Goal: Task Accomplishment & Management: Use online tool/utility

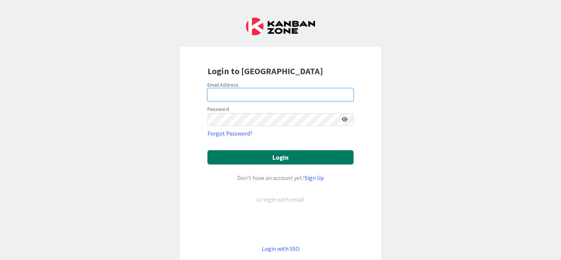
type input "[EMAIL_ADDRESS][PERSON_NAME][DOMAIN_NAME]"
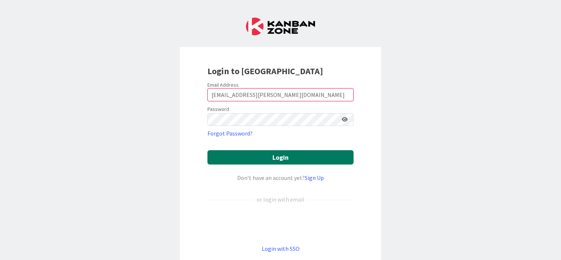
click at [284, 159] on button "Login" at bounding box center [280, 157] width 146 height 14
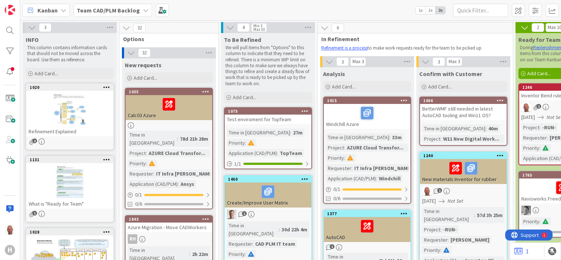
click at [46, 10] on span "Kanban" at bounding box center [47, 10] width 20 height 9
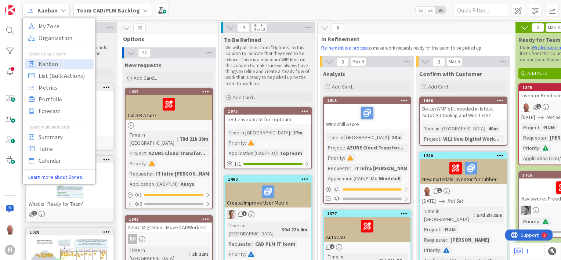
click at [46, 10] on span "Kanban" at bounding box center [47, 10] width 20 height 9
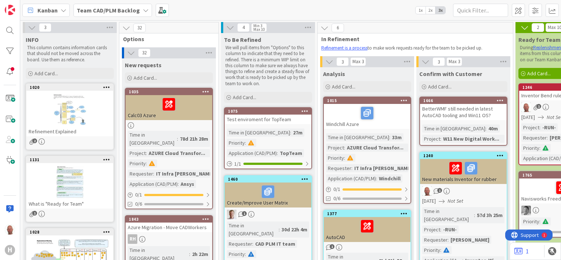
click at [144, 9] on icon at bounding box center [146, 10] width 6 height 6
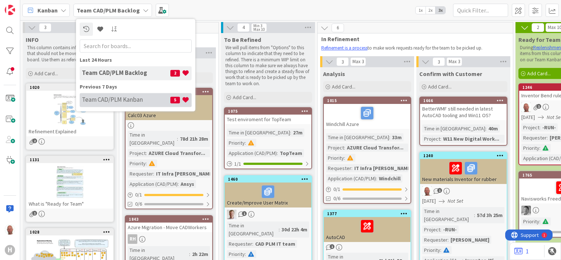
click at [119, 93] on div "Team CAD/PLM Kanban 5" at bounding box center [136, 100] width 112 height 14
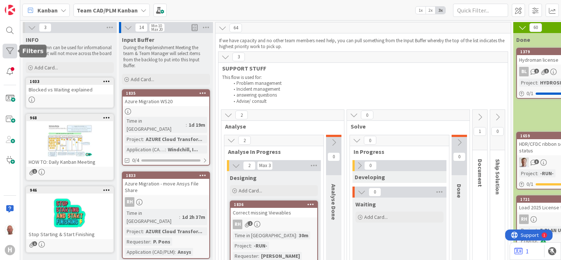
click at [10, 47] on div at bounding box center [10, 51] width 15 height 15
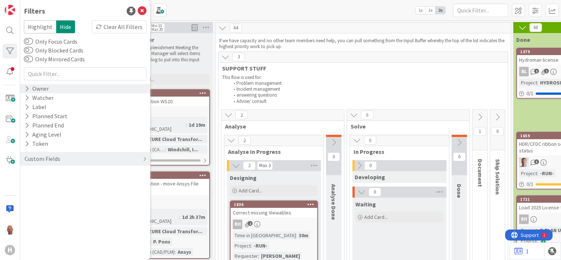
click at [26, 87] on icon at bounding box center [27, 89] width 5 height 6
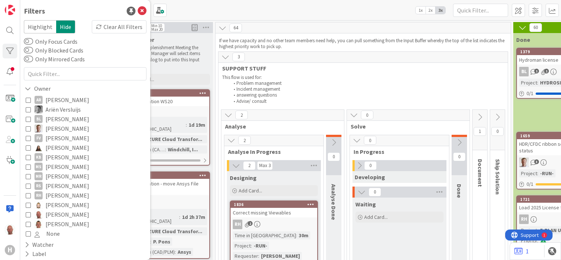
click at [28, 215] on icon at bounding box center [28, 214] width 5 height 5
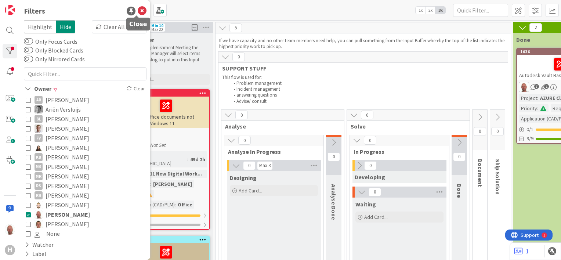
click at [138, 10] on icon at bounding box center [142, 11] width 9 height 9
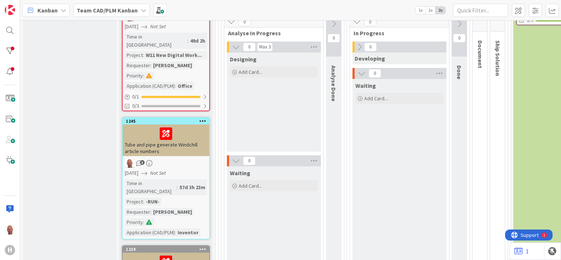
scroll to position [119, 0]
click at [169, 137] on div "Tube and pipe generate Windchill article numbers" at bounding box center [166, 140] width 87 height 32
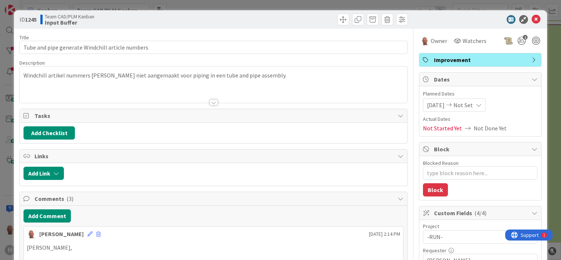
type textarea "x"
click at [532, 19] on icon at bounding box center [536, 19] width 9 height 9
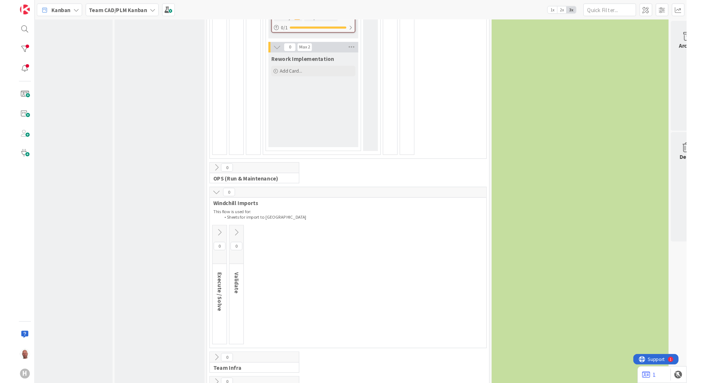
scroll to position [1203, 15]
